Goal: Check status: Check status

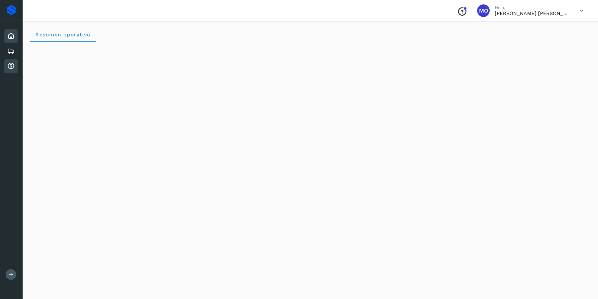
click at [13, 67] on icon at bounding box center [11, 66] width 8 height 8
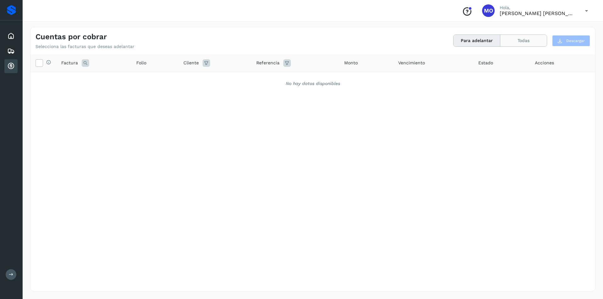
click at [511, 45] on button "Todas" at bounding box center [523, 41] width 46 height 12
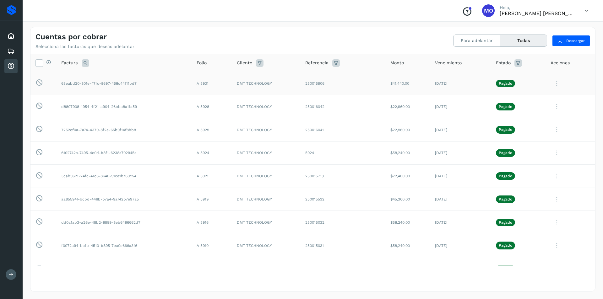
click at [553, 82] on icon at bounding box center [556, 83] width 13 height 13
click at [532, 137] on button "CEP" at bounding box center [552, 136] width 75 height 12
click at [551, 109] on icon at bounding box center [556, 106] width 13 height 13
click at [532, 158] on button "CEP" at bounding box center [552, 159] width 75 height 12
click at [552, 131] on icon at bounding box center [556, 129] width 13 height 13
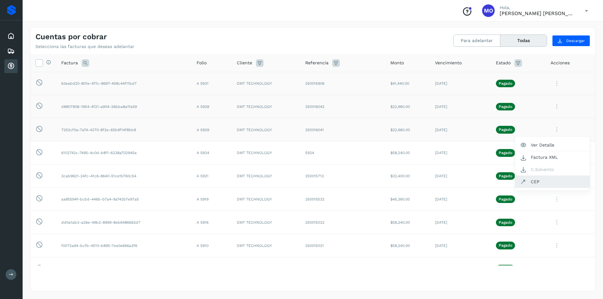
click at [529, 182] on button "CEP" at bounding box center [552, 182] width 75 height 12
